Goal: Information Seeking & Learning: Find specific fact

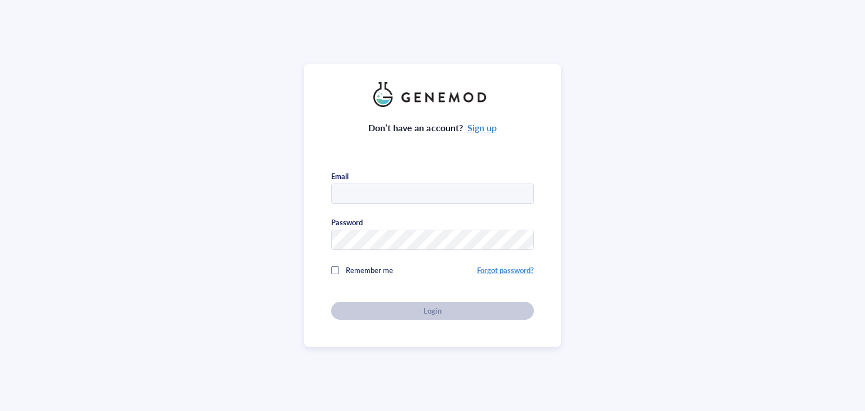
type input "[PERSON_NAME][EMAIL_ADDRESS][DOMAIN_NAME]"
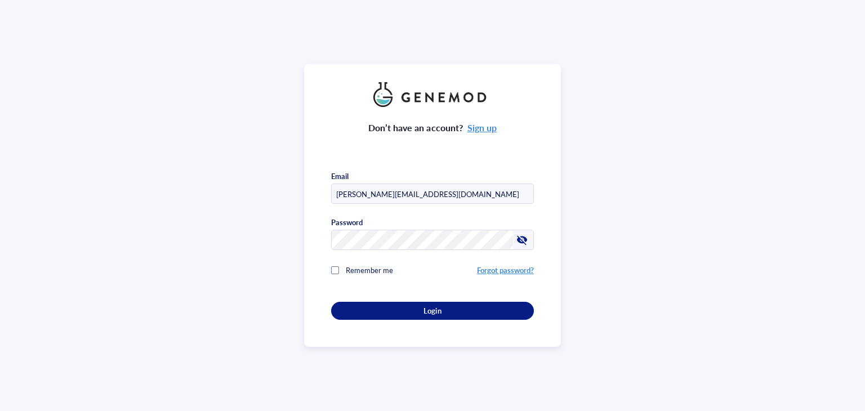
click at [425, 306] on span "Login" at bounding box center [432, 311] width 17 height 10
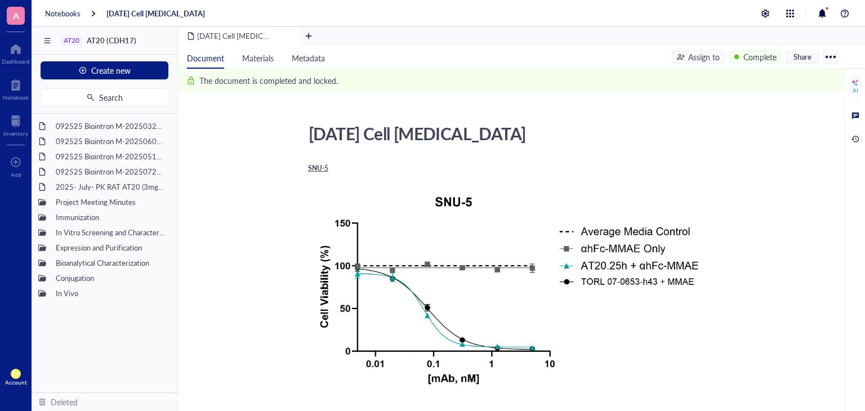
click at [19, 89] on div at bounding box center [16, 85] width 26 height 18
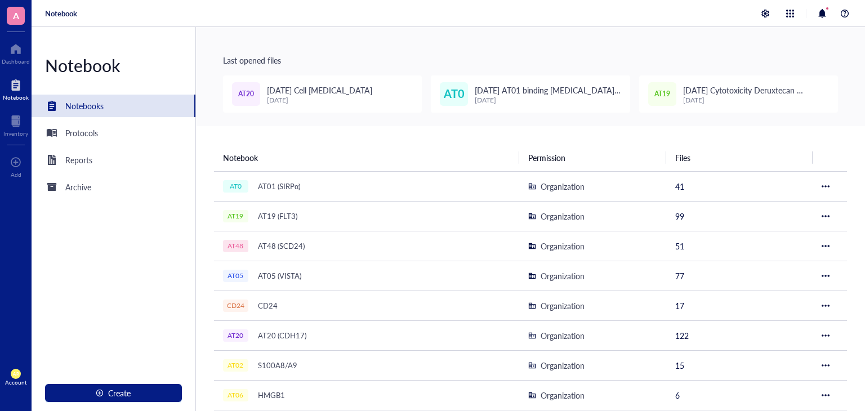
click at [18, 113] on div at bounding box center [15, 121] width 25 height 18
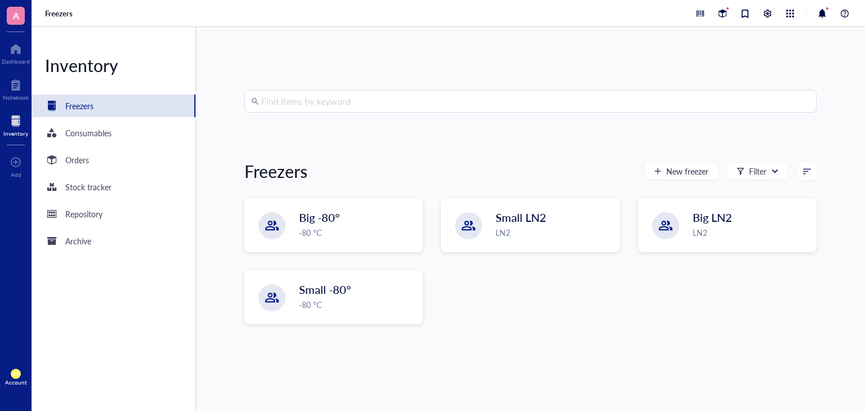
click at [95, 159] on div "Orders" at bounding box center [114, 160] width 164 height 23
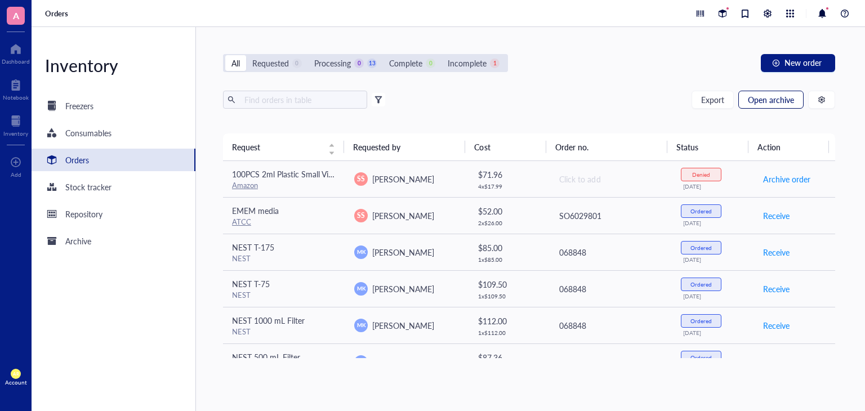
click at [774, 102] on span "Open archive" at bounding box center [771, 99] width 46 height 9
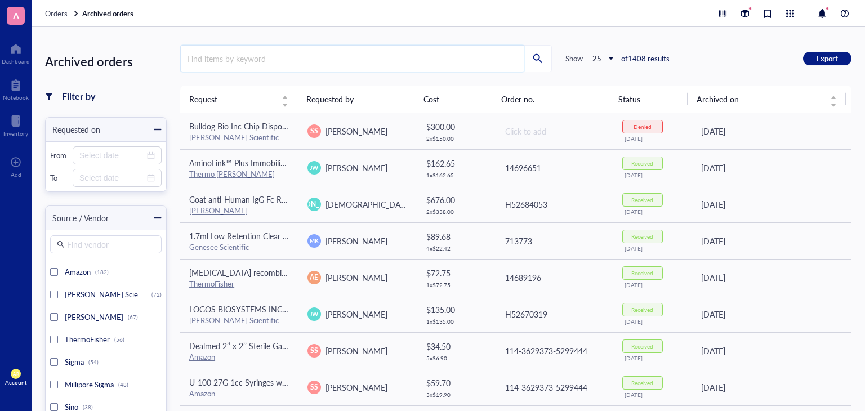
click at [330, 53] on input "search" at bounding box center [353, 59] width 344 height 26
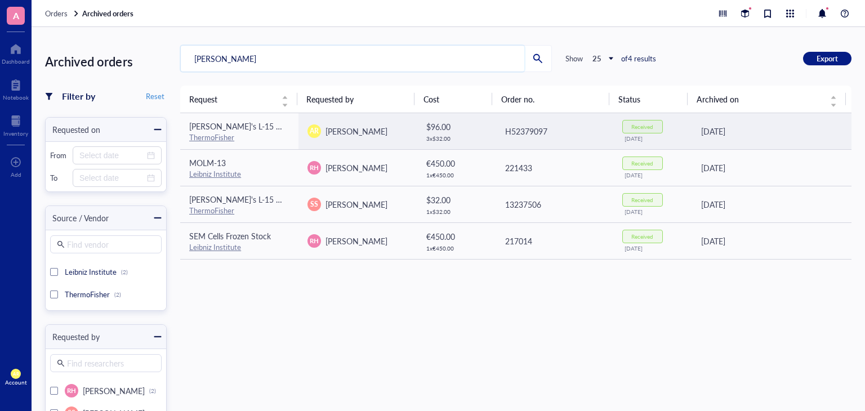
type input "[PERSON_NAME]"
click at [267, 131] on span "[PERSON_NAME]'s L-15 Medium" at bounding box center [246, 126] width 115 height 11
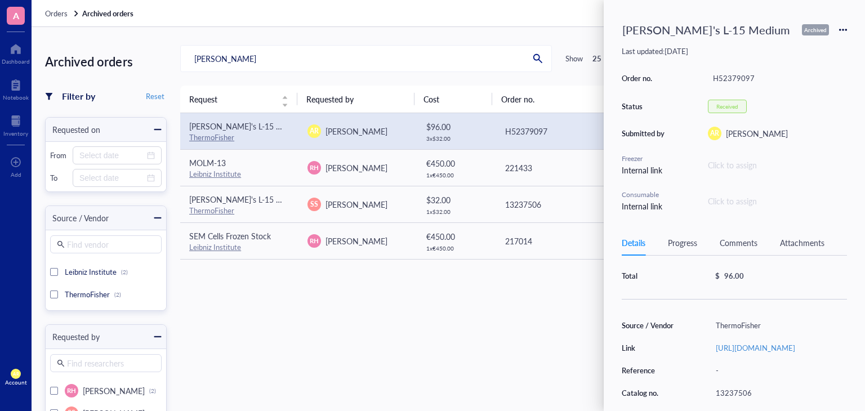
scroll to position [72, 0]
click at [739, 349] on link "[URL][DOMAIN_NAME]" at bounding box center [755, 343] width 79 height 11
